Goal: Register for event/course

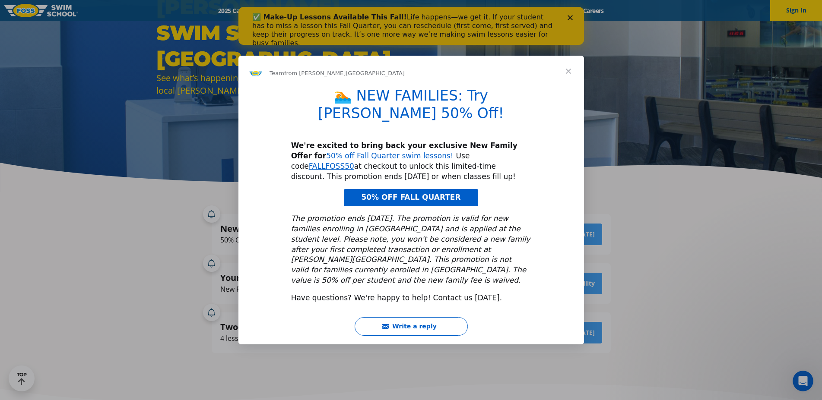
click at [395, 197] on span "50% OFF FALL QUARTER" at bounding box center [410, 197] width 99 height 9
click at [568, 87] on span "Close" at bounding box center [568, 71] width 31 height 31
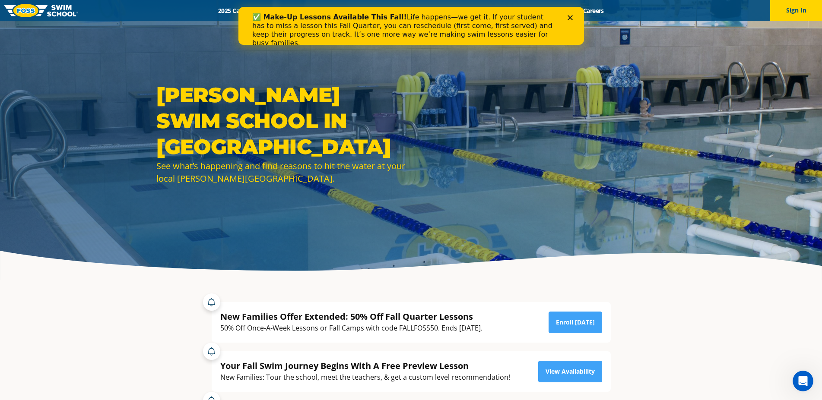
click at [568, 17] on polygon "Close" at bounding box center [569, 17] width 5 height 5
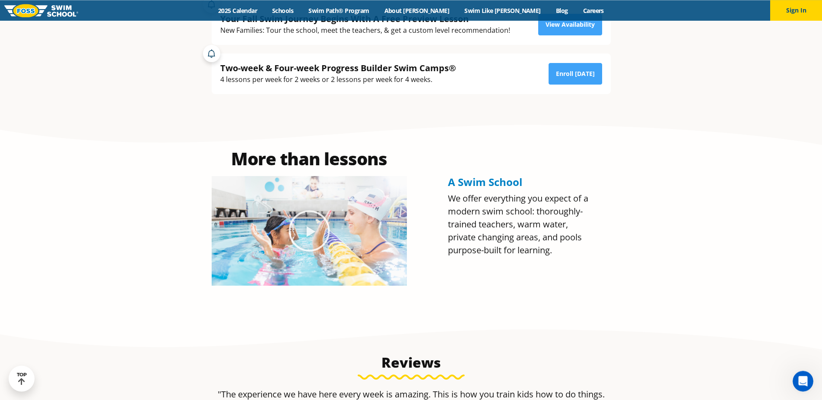
scroll to position [347, 0]
click at [565, 75] on link "Enroll [DATE]" at bounding box center [575, 74] width 54 height 22
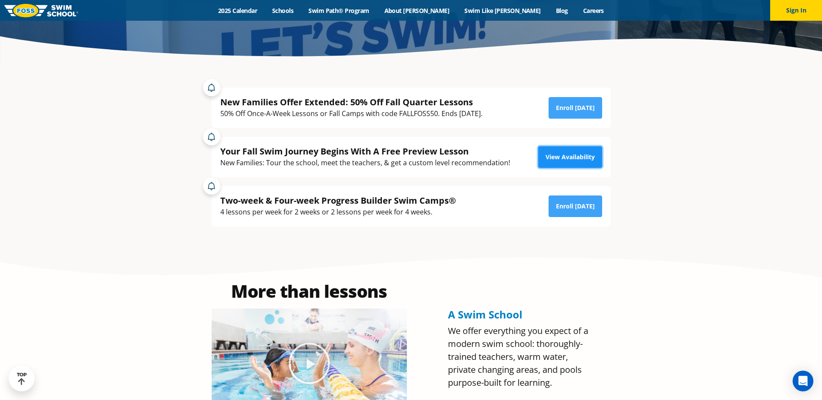
click at [565, 158] on link "View Availability" at bounding box center [570, 157] width 64 height 22
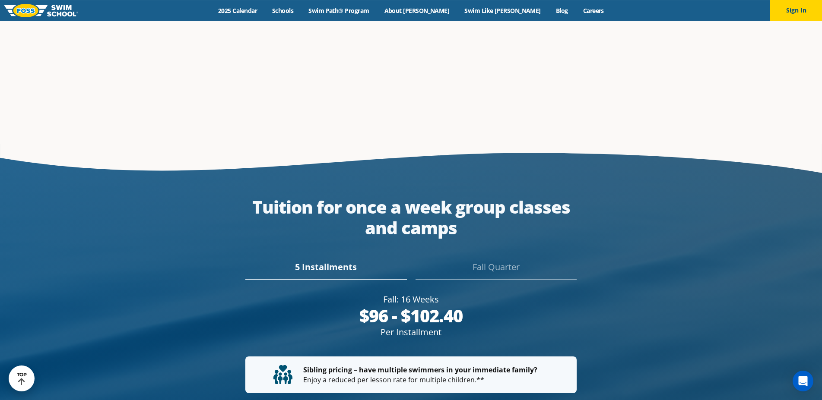
scroll to position [1668, 0]
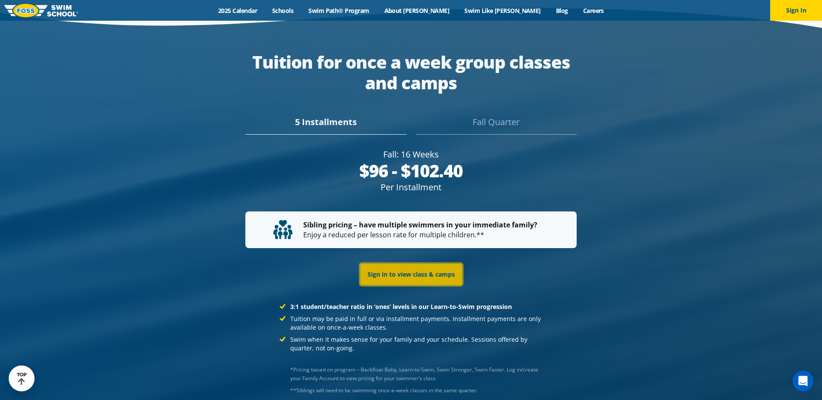
click at [437, 267] on link "Sign in to view class & camps" at bounding box center [411, 275] width 102 height 22
